Goal: Task Accomplishment & Management: Complete application form

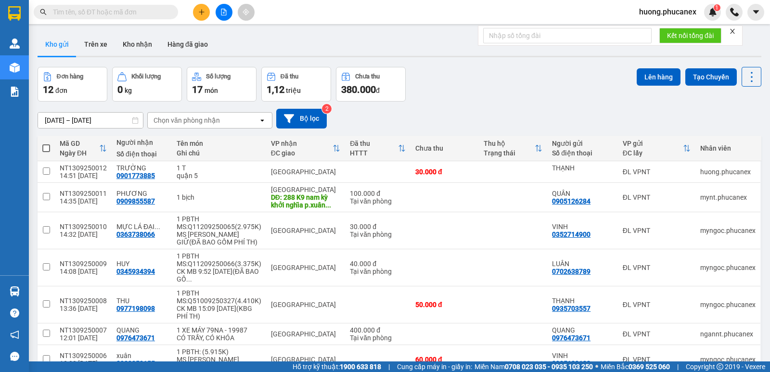
click at [132, 15] on input "text" at bounding box center [110, 12] width 114 height 11
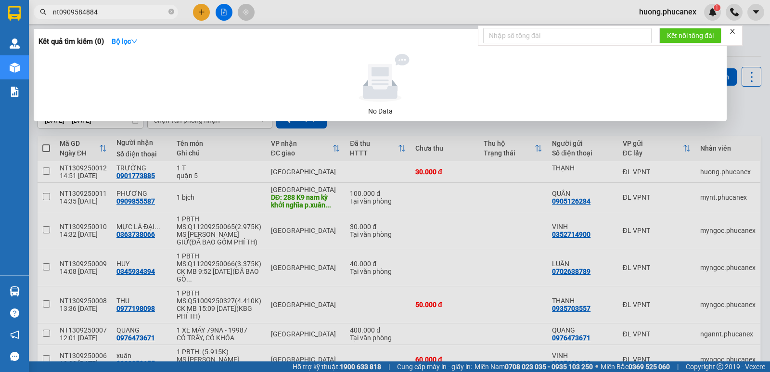
drag, startPoint x: 59, startPoint y: 13, endPoint x: 10, endPoint y: 27, distance: 51.0
click at [10, 27] on section "Kết quả tìm kiếm ( 0 ) Bộ lọc No Data nt0909584884 huong.phucanex 1 Quản [PERSO…" at bounding box center [385, 186] width 770 height 372
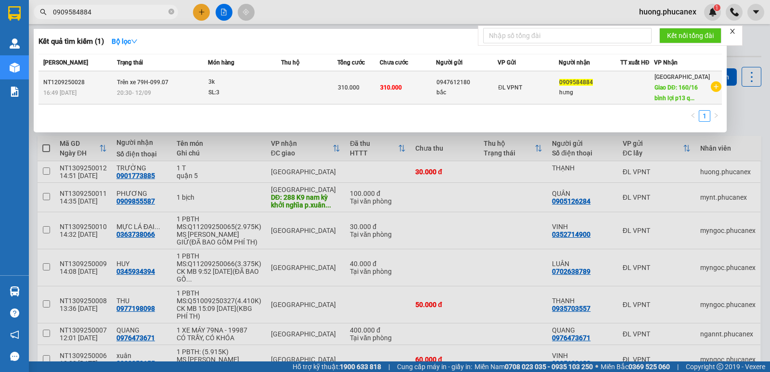
type input "0909584884"
click at [314, 91] on td at bounding box center [309, 87] width 56 height 33
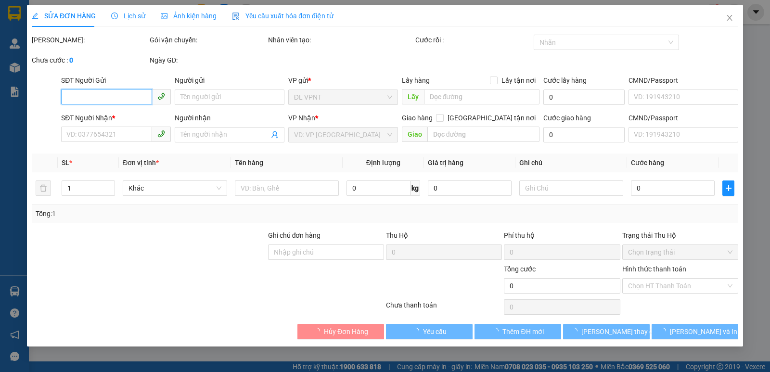
type input "0947612180"
type input "bắc"
type input "0909584884"
type input "hưng"
type input "160/16 bình lợi p13 q.bình thạnh"
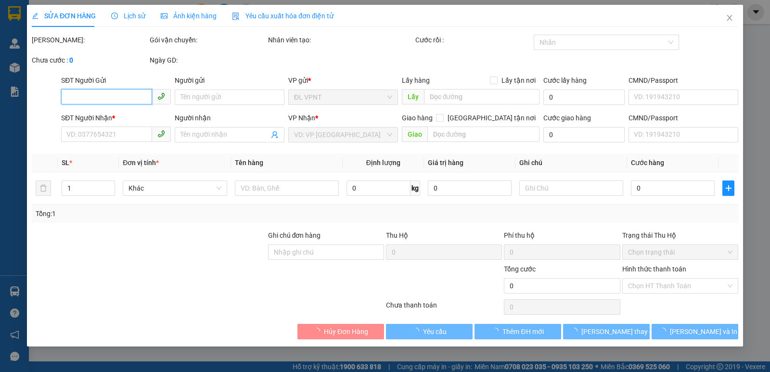
type input "100.000"
type input "310.000"
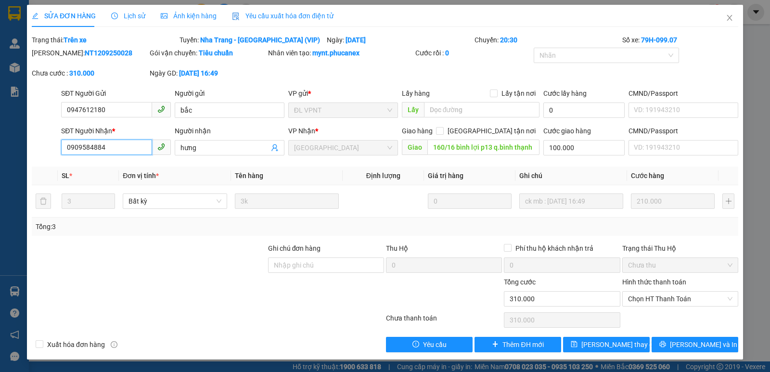
drag, startPoint x: 53, startPoint y: 150, endPoint x: 41, endPoint y: 150, distance: 11.5
click at [41, 150] on div "SĐT Người Nhận * 0909584884 0909584884 Người nhận hưng VP Nhận * [GEOGRAPHIC_DA…" at bounding box center [385, 143] width 708 height 34
click at [729, 16] on icon "close" at bounding box center [729, 18] width 8 height 8
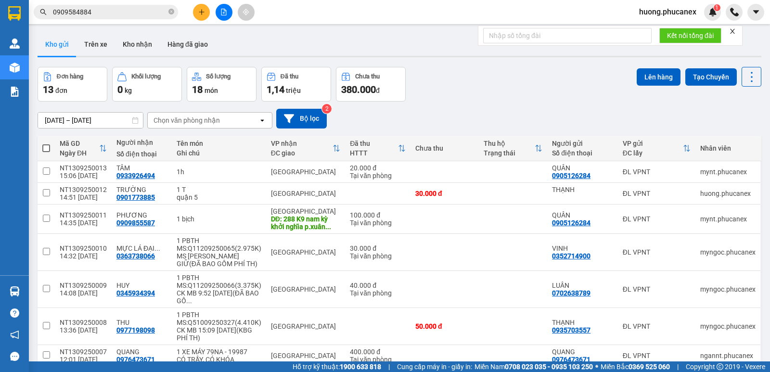
click at [125, 12] on input "0909584884" at bounding box center [110, 12] width 114 height 11
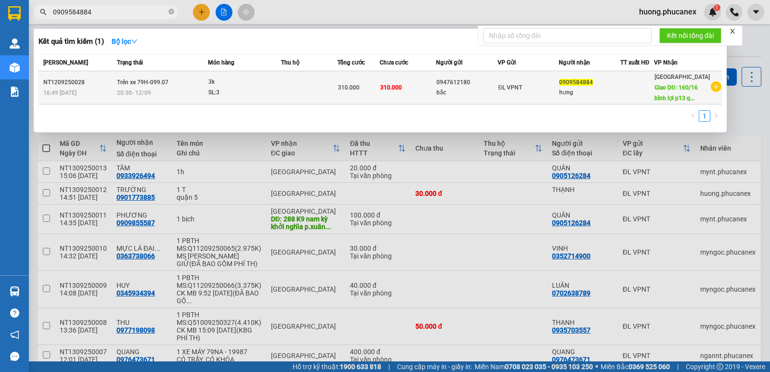
click at [50, 96] on span "16:49 [DATE]" at bounding box center [59, 92] width 33 height 7
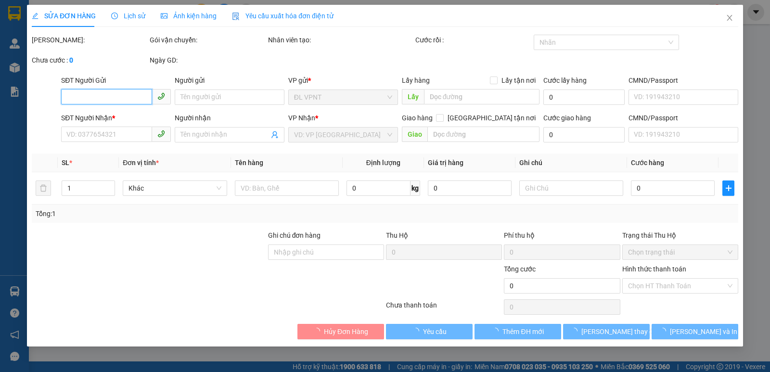
type input "0947612180"
type input "bắc"
type input "0909584884"
type input "hưng"
type input "160/16 bình lợi p13 q.bình thạnh"
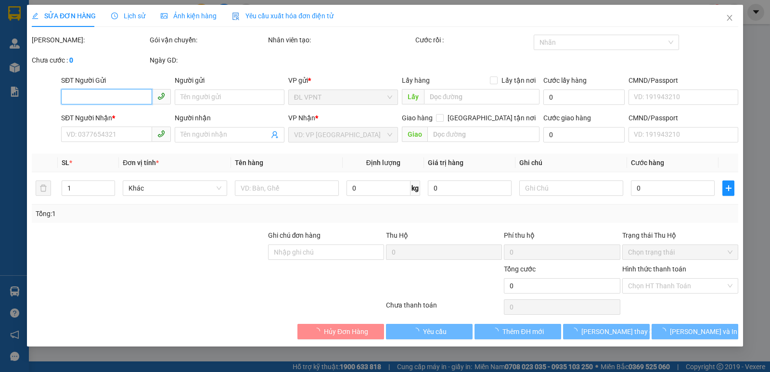
type input "100.000"
type input "310.000"
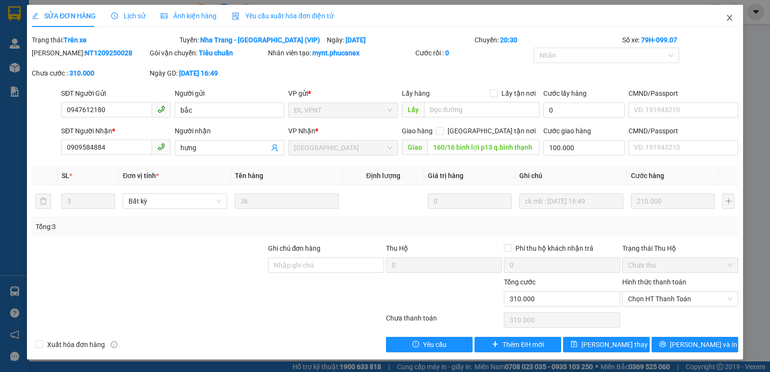
click at [730, 16] on icon "close" at bounding box center [729, 18] width 8 height 8
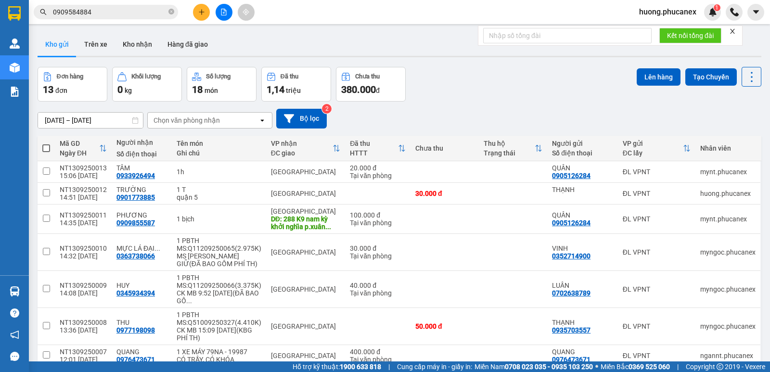
click at [114, 9] on input "0909584884" at bounding box center [110, 12] width 114 height 11
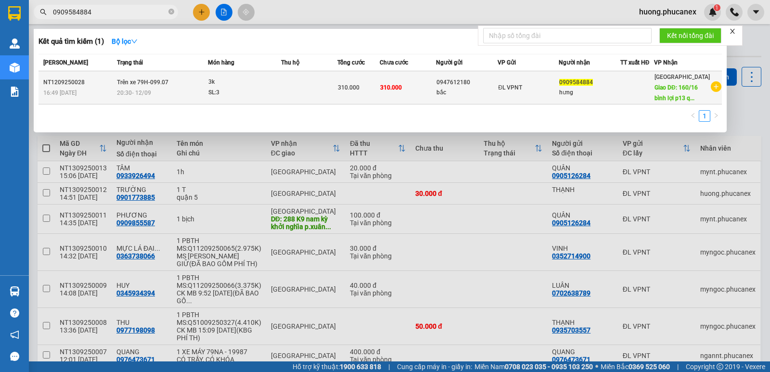
click at [280, 97] on div "SL: 3" at bounding box center [244, 93] width 72 height 11
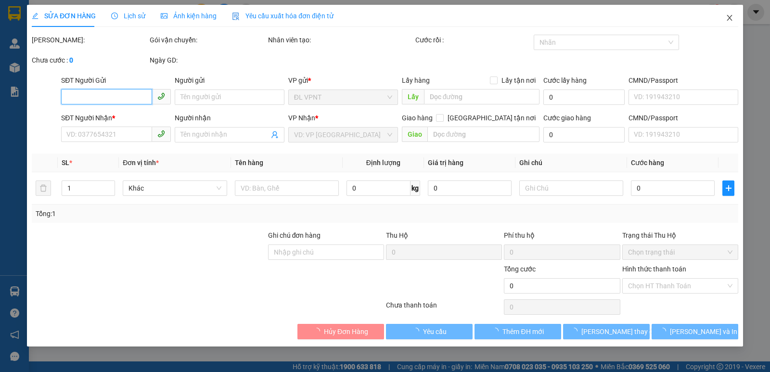
type input "0947612180"
type input "bắc"
type input "0909584884"
type input "hưng"
type input "160/16 bình lợi p13 q.bình thạnh"
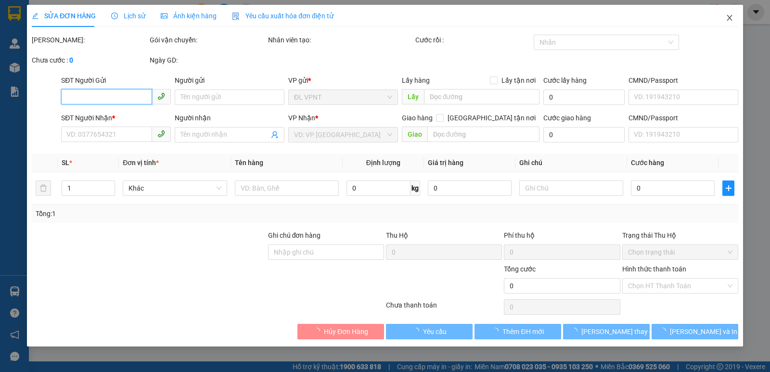
type input "100.000"
type input "310.000"
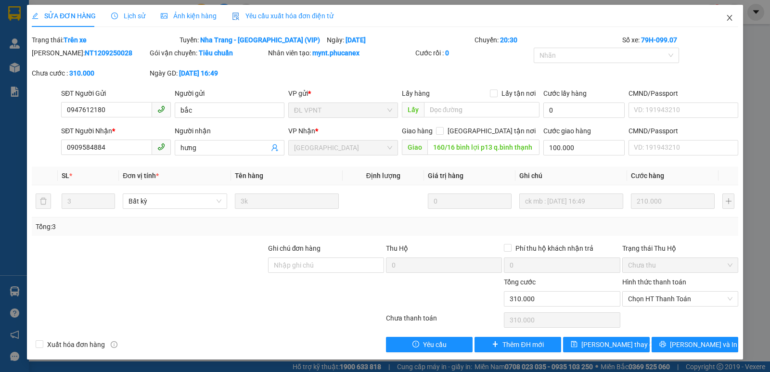
click at [732, 20] on icon "close" at bounding box center [729, 18] width 8 height 8
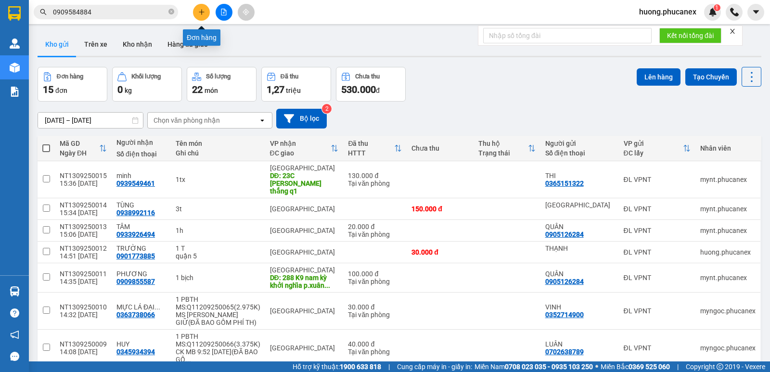
click at [205, 9] on button at bounding box center [201, 12] width 17 height 17
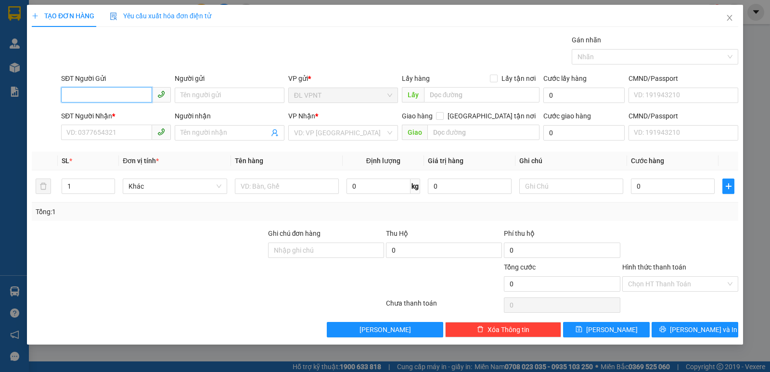
click at [134, 92] on input "SĐT Người Gửi" at bounding box center [106, 94] width 91 height 15
click at [109, 111] on div "0773169832 - HIỀN" at bounding box center [116, 114] width 98 height 11
type input "0773169832"
type input "HIỀN"
type input "220851357"
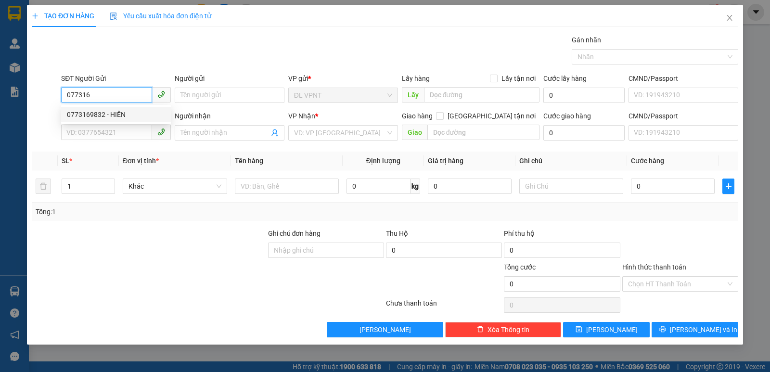
type input "0909292950"
type input "HOÀI"
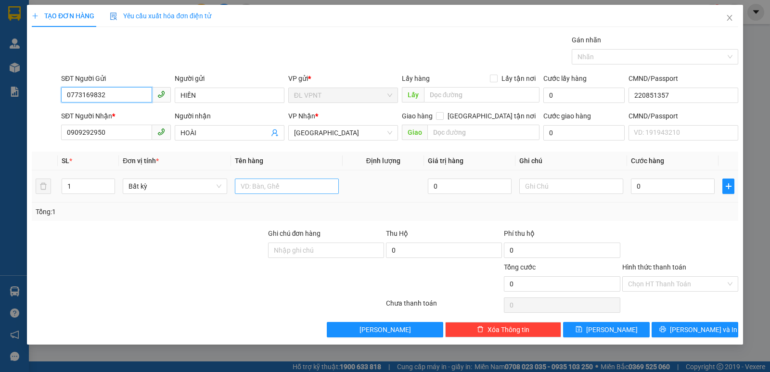
type input "0773169832"
click at [263, 188] on input "text" at bounding box center [287, 185] width 104 height 15
type input "1 TX"
click at [694, 186] on input "0" at bounding box center [673, 185] width 84 height 15
type input "3"
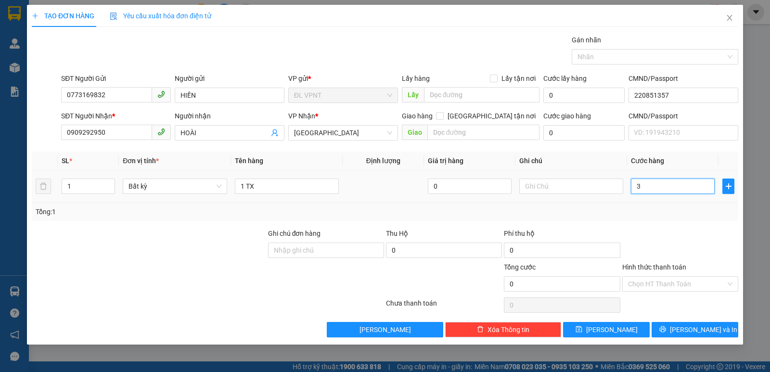
type input "3"
type input "30"
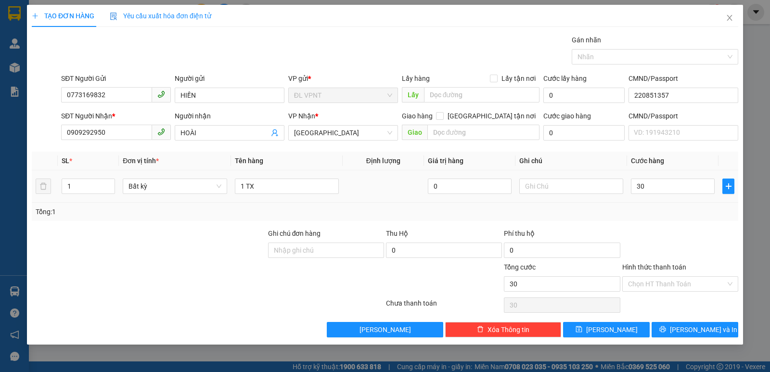
click at [683, 279] on input "Hình thức thanh toán" at bounding box center [677, 284] width 98 height 14
type input "30.000"
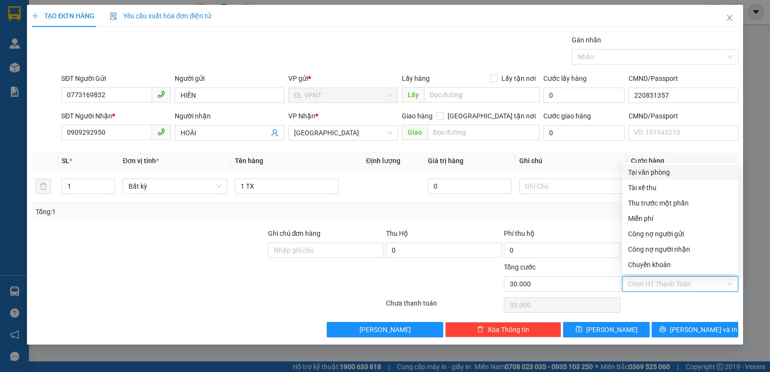
click at [673, 172] on div "Tại văn phòng" at bounding box center [680, 172] width 104 height 11
type input "0"
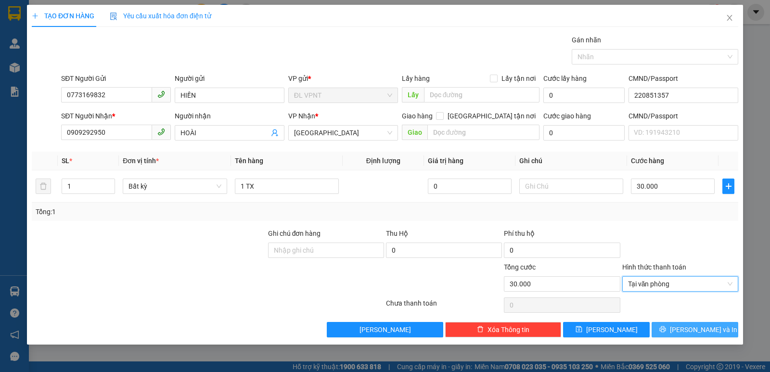
click at [687, 325] on span "[PERSON_NAME] và In" at bounding box center [702, 329] width 67 height 11
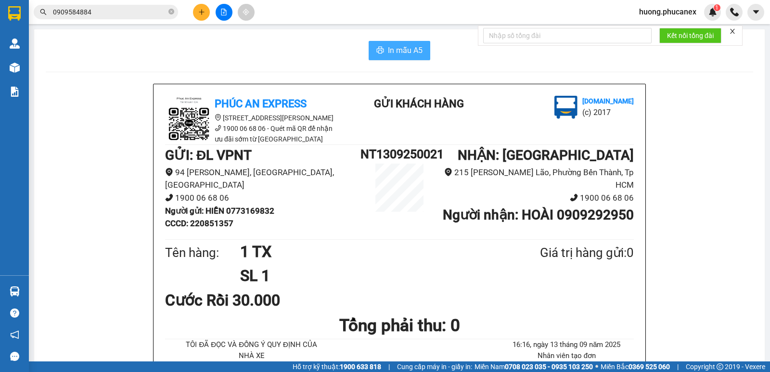
click at [403, 52] on span "In mẫu A5" at bounding box center [405, 50] width 35 height 12
click at [170, 13] on icon "close-circle" at bounding box center [171, 12] width 6 height 6
click at [124, 15] on input "text" at bounding box center [110, 12] width 114 height 11
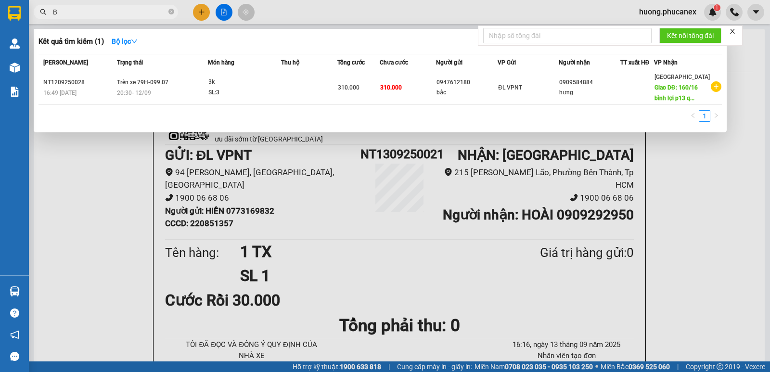
paste input "Ư"
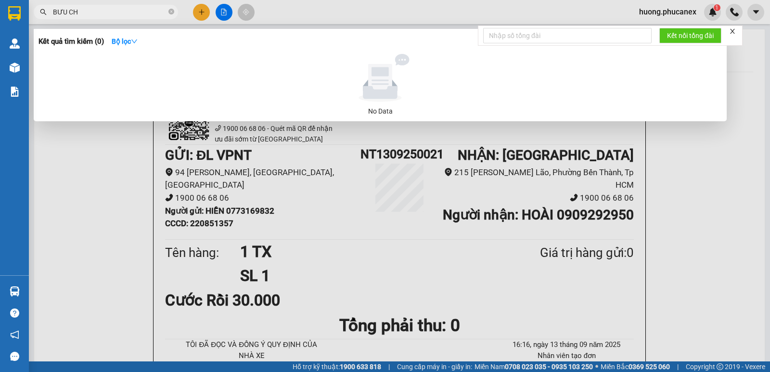
paste input "Í"
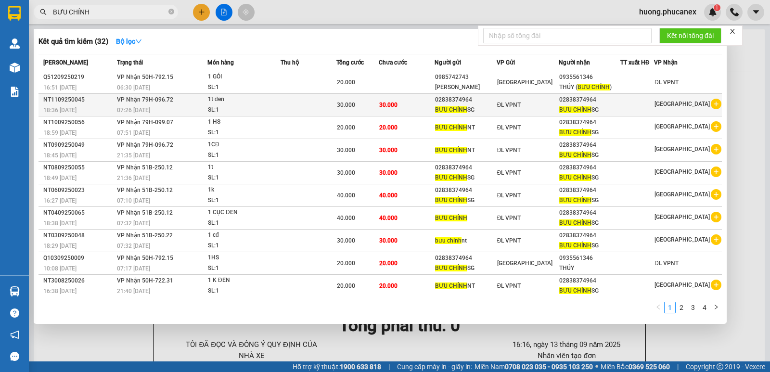
type input "BƯU CHÍNH"
click at [616, 101] on div "02838374964" at bounding box center [589, 100] width 61 height 10
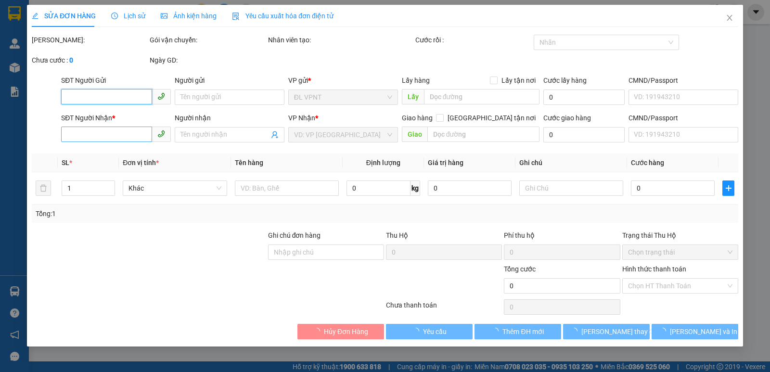
type input "02838374964"
type input "BƯU CHÍNH SG"
type input "02838374964"
type input "BƯU CHÍNH SG"
type input "30.000"
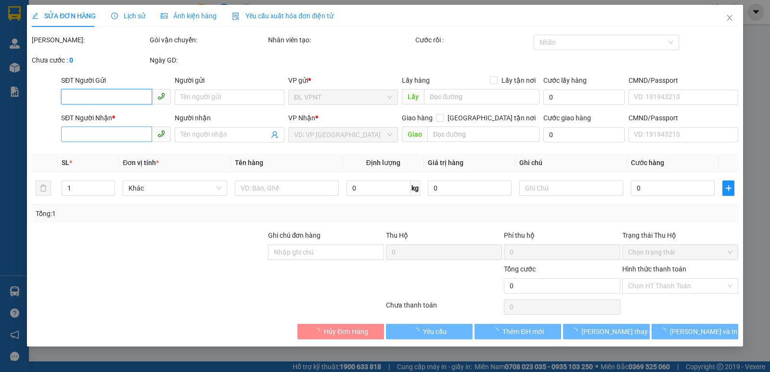
type input "30.000"
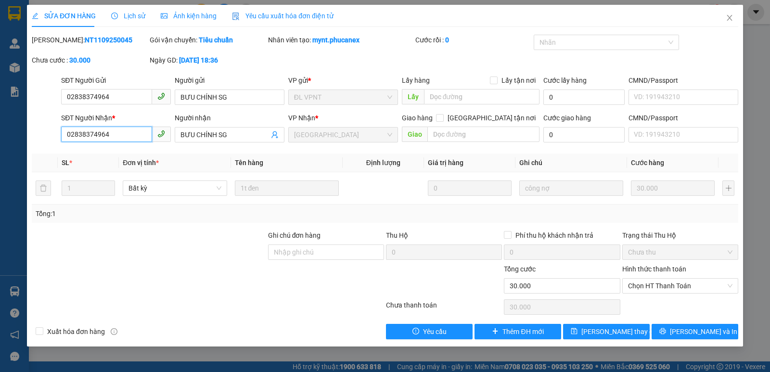
drag, startPoint x: 118, startPoint y: 134, endPoint x: 52, endPoint y: 133, distance: 65.9
click at [52, 133] on div "SĐT Người Nhận * 02838374964 02838374964 Người nhận BƯU CHÍNH SG VP Nhận * [GEO…" at bounding box center [385, 130] width 708 height 34
click at [732, 21] on icon "close" at bounding box center [729, 18] width 8 height 8
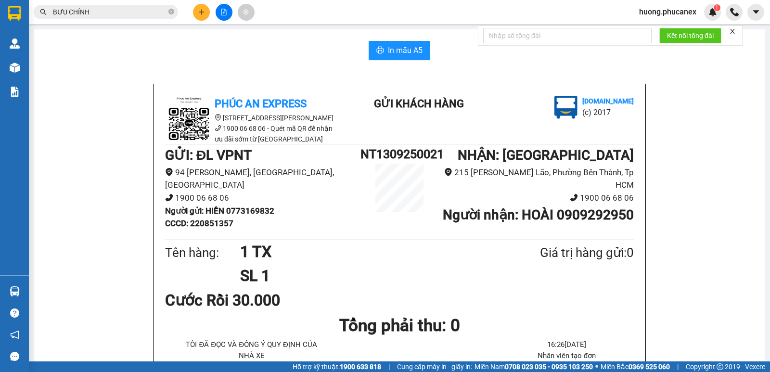
click at [132, 10] on input "BƯU CHÍNH" at bounding box center [110, 12] width 114 height 11
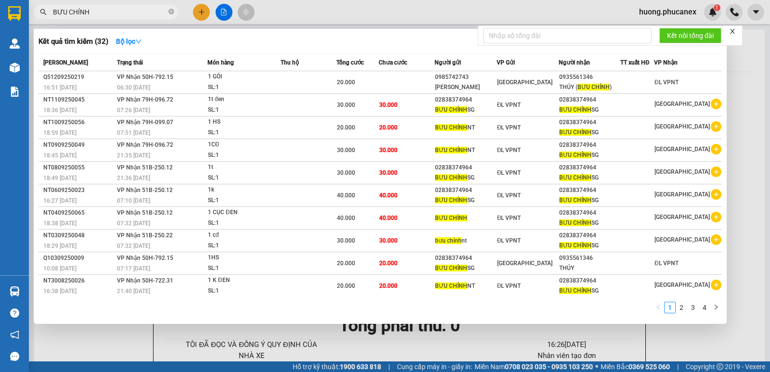
click at [206, 17] on div at bounding box center [385, 186] width 770 height 372
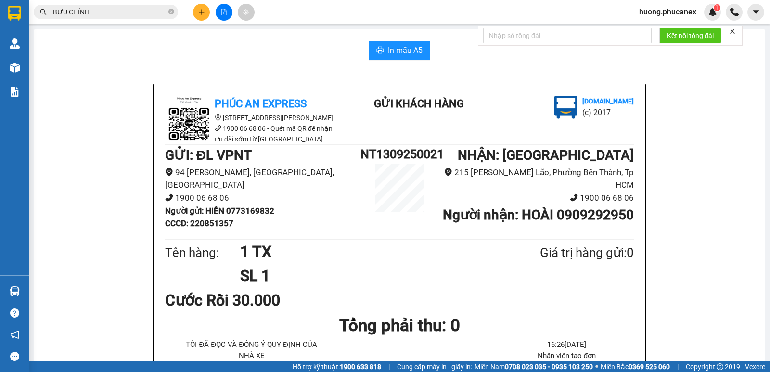
click at [204, 15] on button at bounding box center [201, 12] width 17 height 17
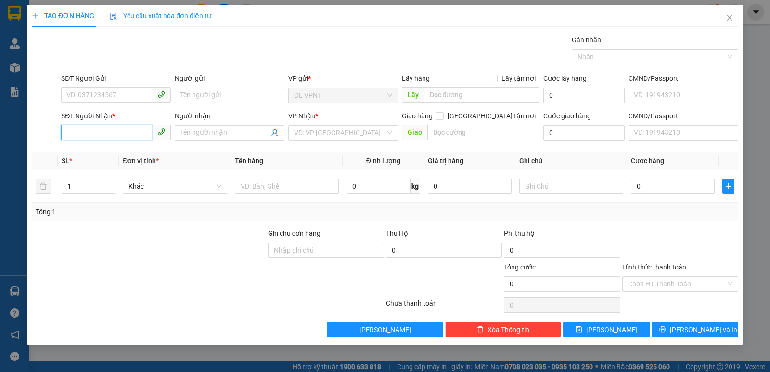
click at [120, 133] on input "SĐT Người Nhận *" at bounding box center [106, 132] width 91 height 15
paste input "02838374964"
type input "02838374964"
drag, startPoint x: 131, startPoint y: 152, endPoint x: 241, endPoint y: 81, distance: 130.7
click at [133, 152] on div "02838374964 - BƯU CHÍNH SG" at bounding box center [116, 152] width 98 height 11
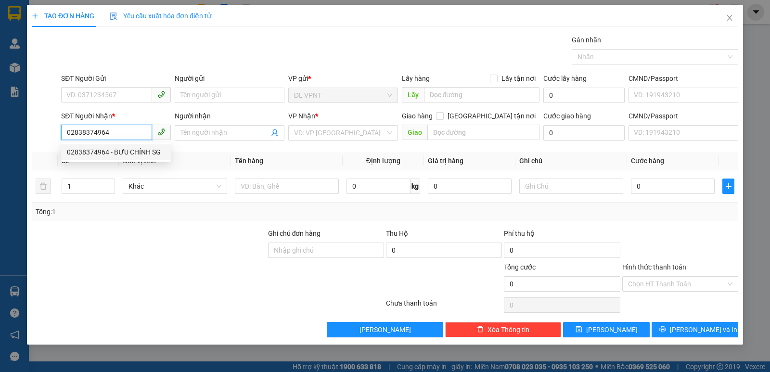
type input "BƯU CHÍNH SG"
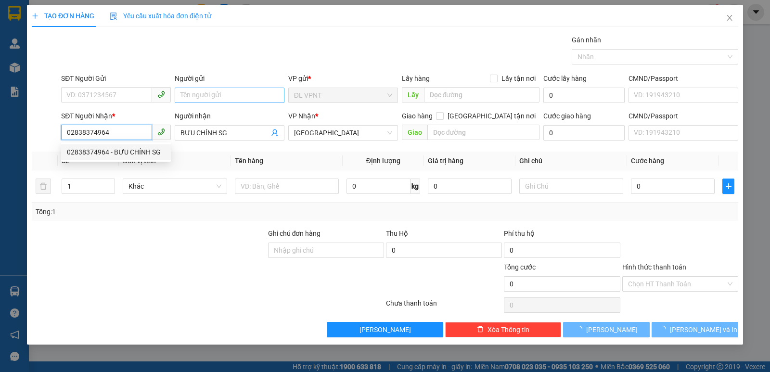
type input "02838374964"
click at [227, 92] on input "Người gửi" at bounding box center [230, 95] width 110 height 15
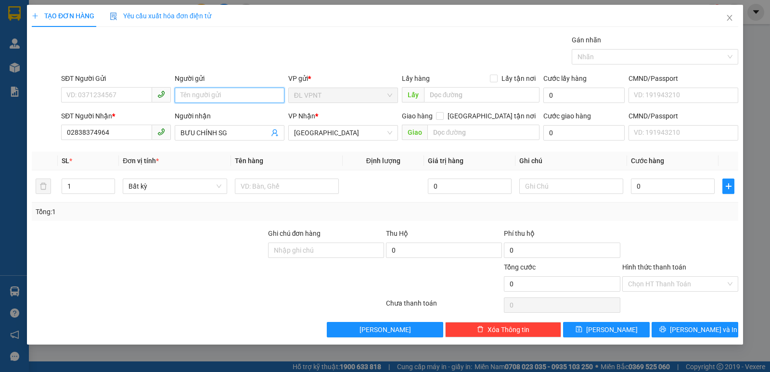
click at [227, 92] on input "Người gửi" at bounding box center [230, 95] width 110 height 15
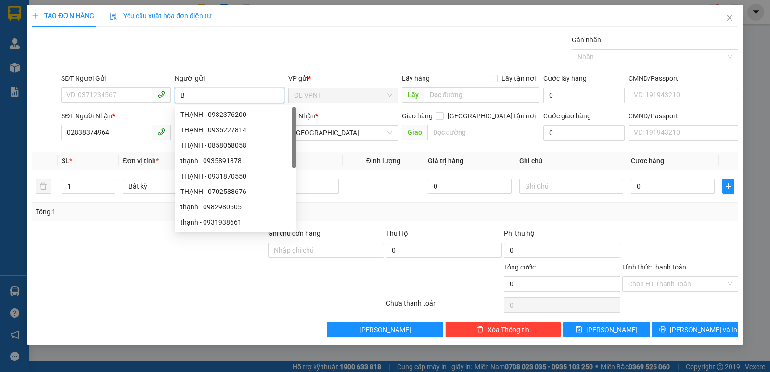
paste input "Ư"
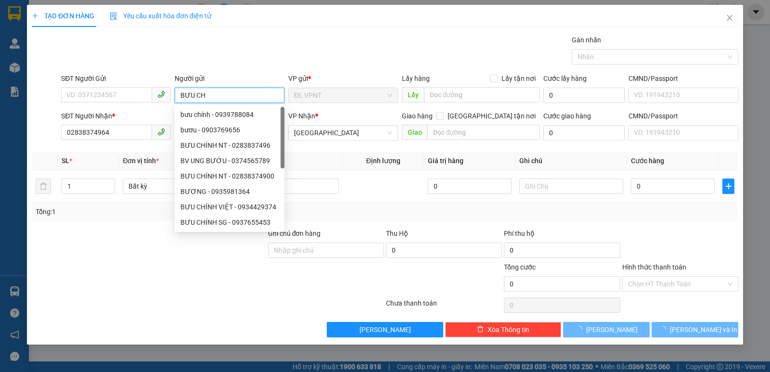
paste input "Í"
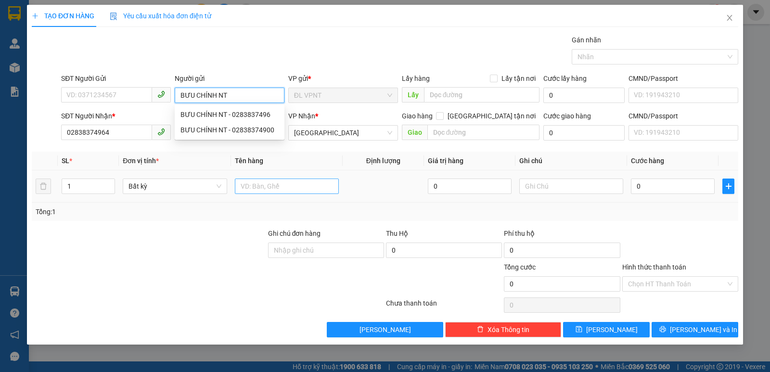
type input "BƯU CHÍNH NT"
click at [319, 186] on input "text" at bounding box center [287, 185] width 104 height 15
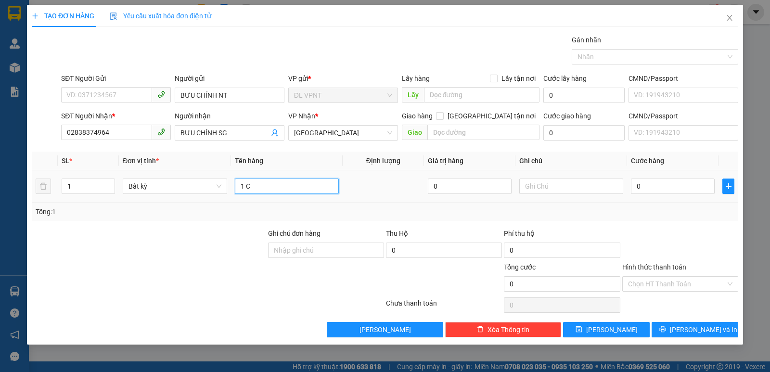
paste input "Đ"
type input "1 CĐ"
click at [637, 182] on input "0" at bounding box center [673, 185] width 84 height 15
type input "3"
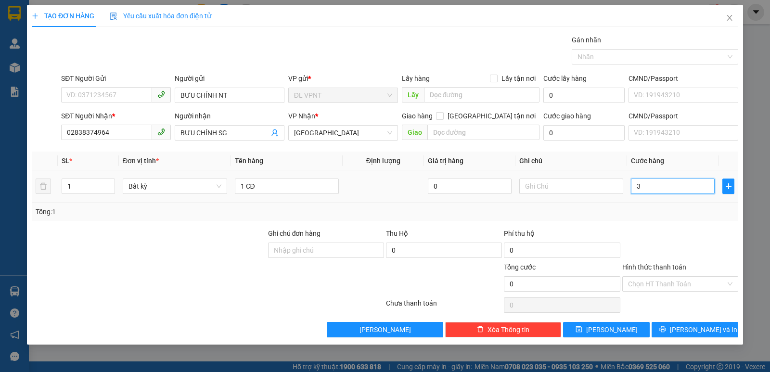
type input "3"
type input "30"
click at [588, 188] on input "text" at bounding box center [571, 185] width 104 height 15
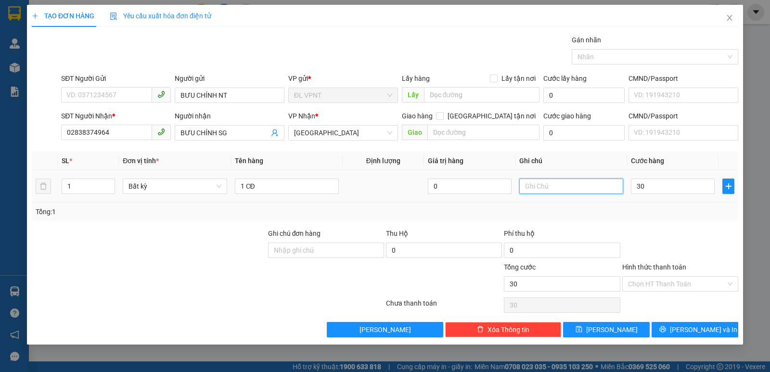
type input "30.000"
paste input "Ô"
paste input "Ơ"
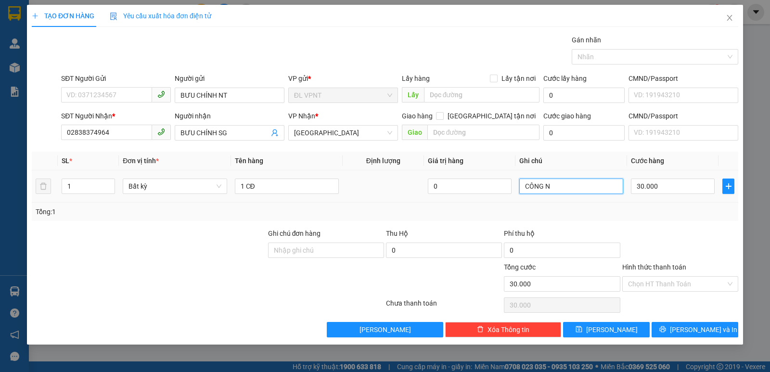
paste input "Ợ"
type input "CÔNG NỢ"
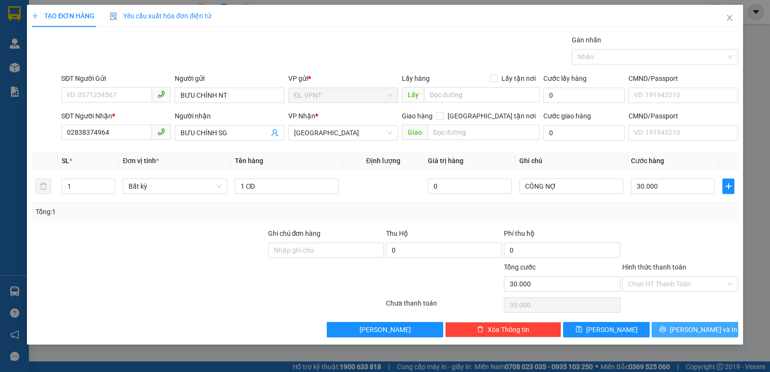
drag, startPoint x: 689, startPoint y: 326, endPoint x: 553, endPoint y: 370, distance: 143.1
click at [691, 327] on span "[PERSON_NAME] và In" at bounding box center [702, 329] width 67 height 11
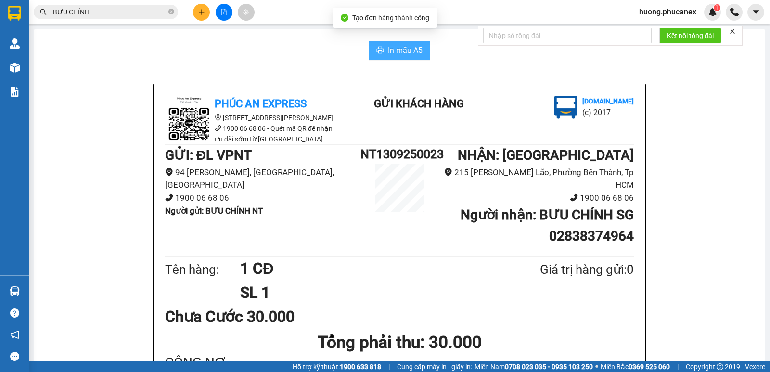
click at [391, 54] on span "In mẫu A5" at bounding box center [405, 50] width 35 height 12
